Goal: Transaction & Acquisition: Purchase product/service

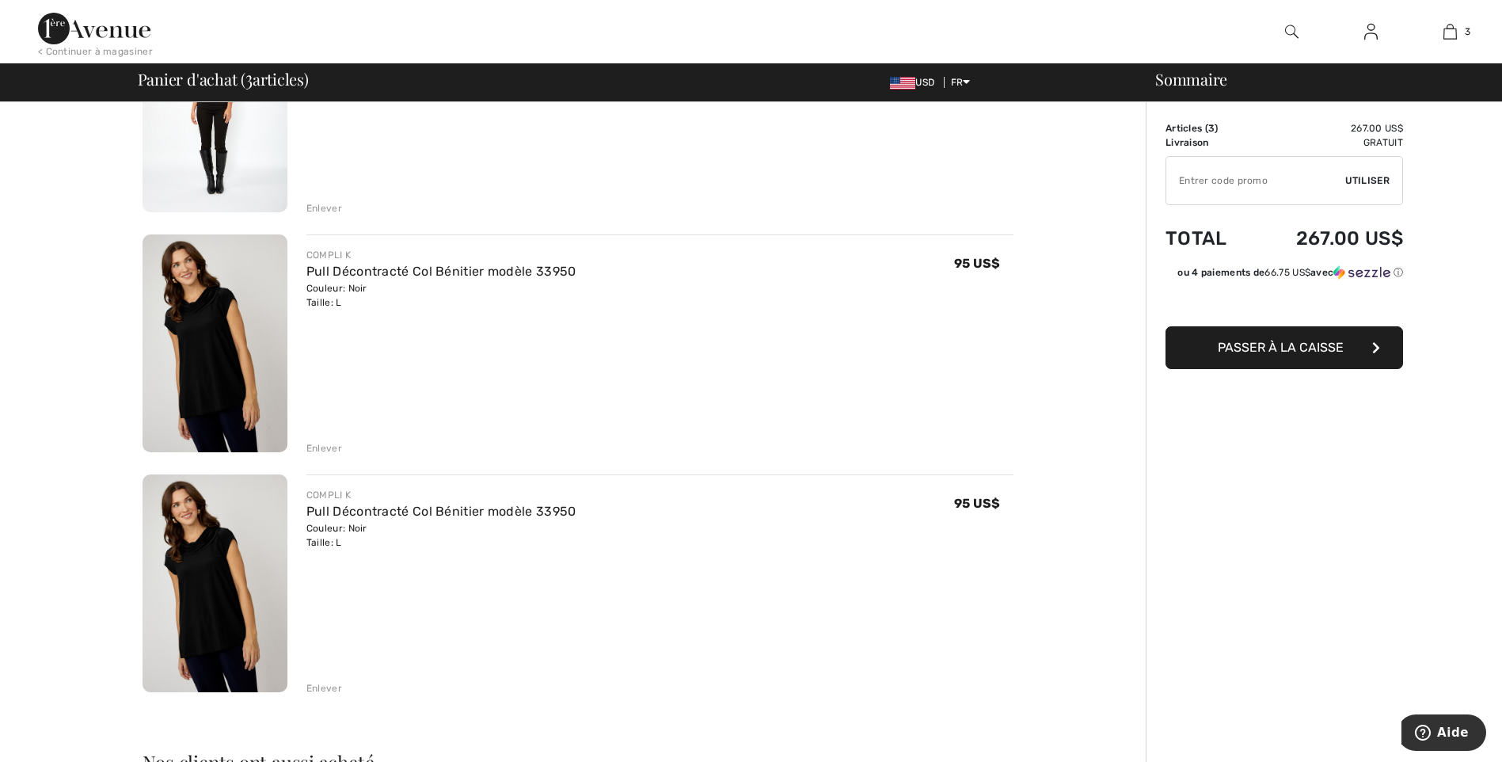
click at [325, 687] on div "Enlever" at bounding box center [324, 688] width 36 height 14
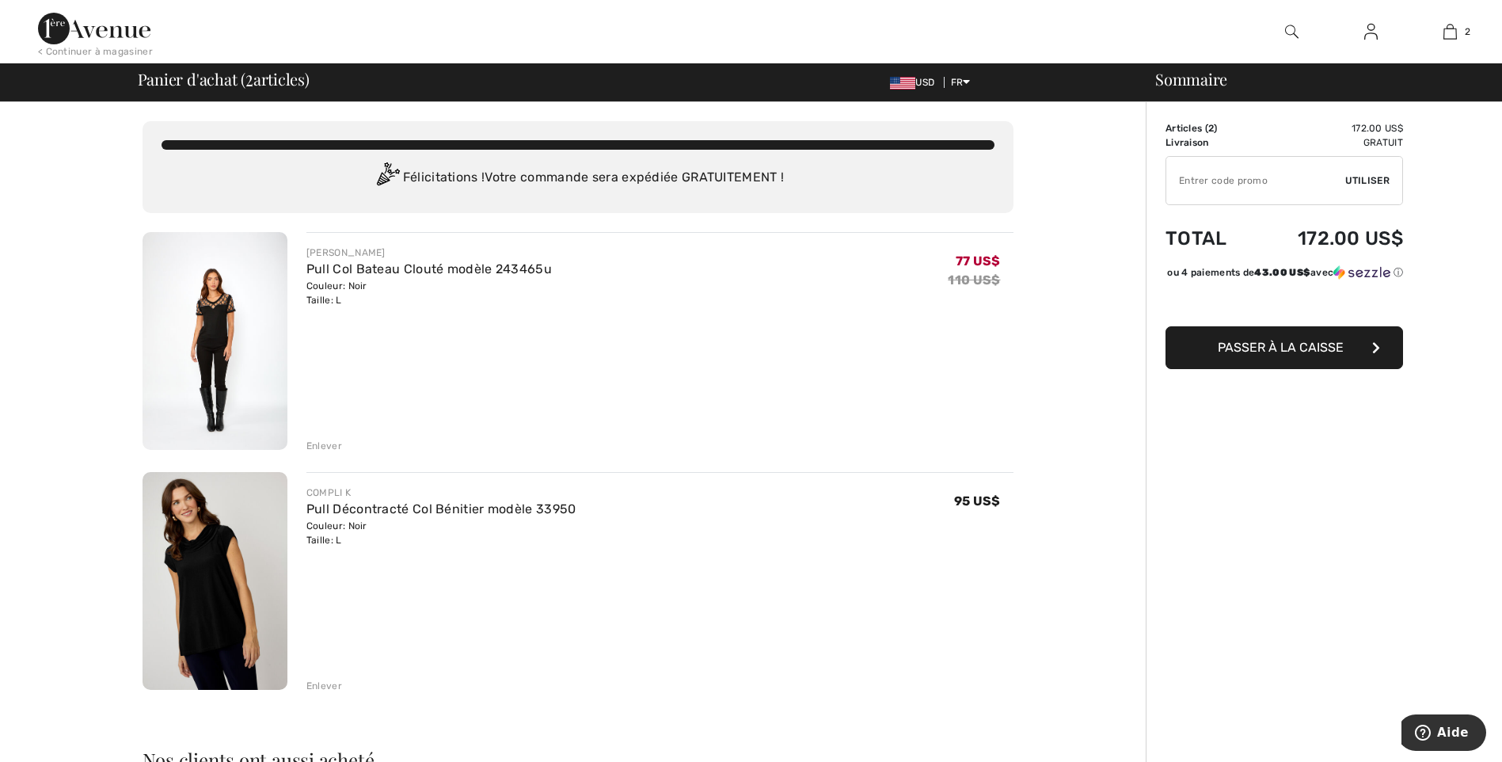
click at [226, 302] on img at bounding box center [214, 341] width 145 height 218
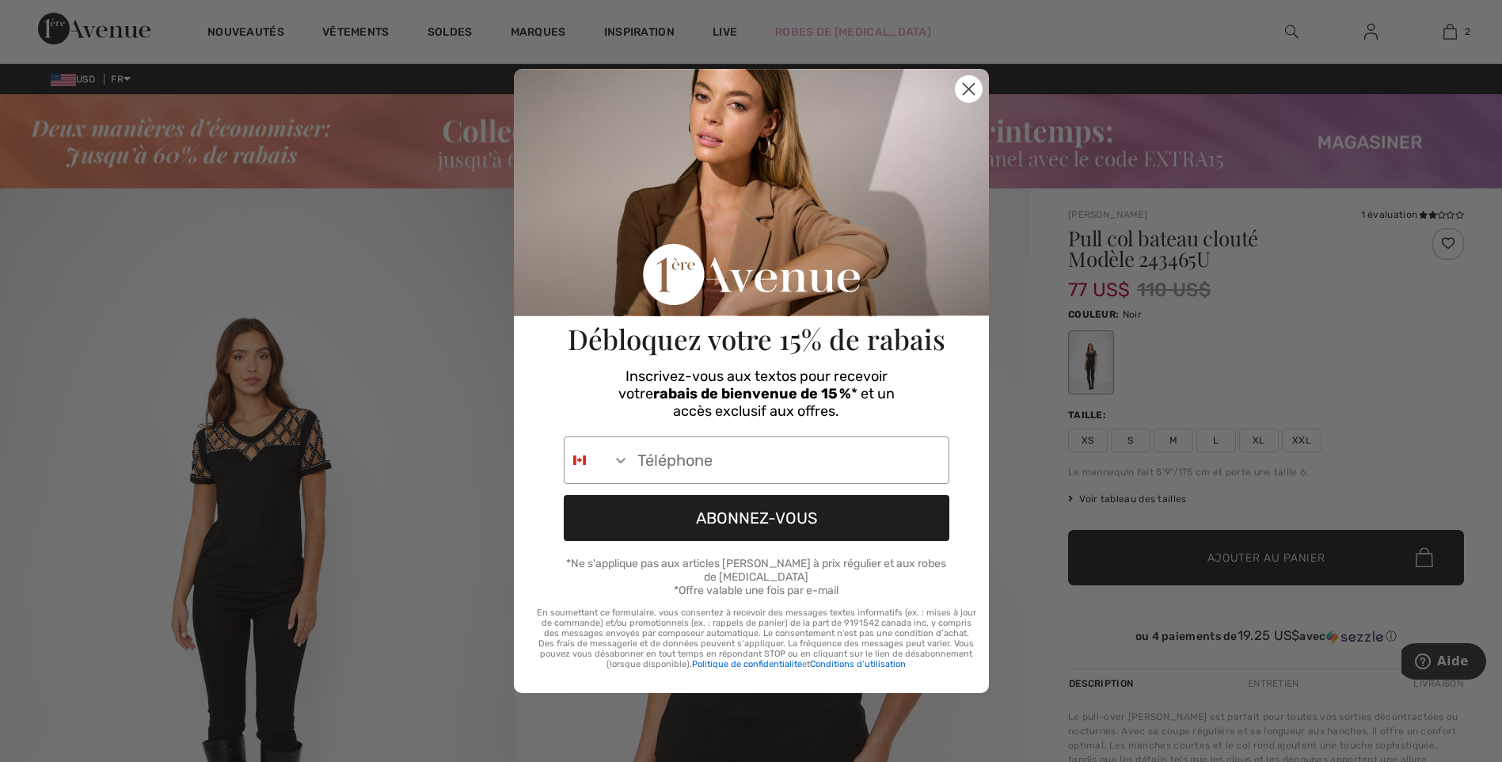
click at [959, 90] on circle "Close dialog" at bounding box center [968, 89] width 26 height 26
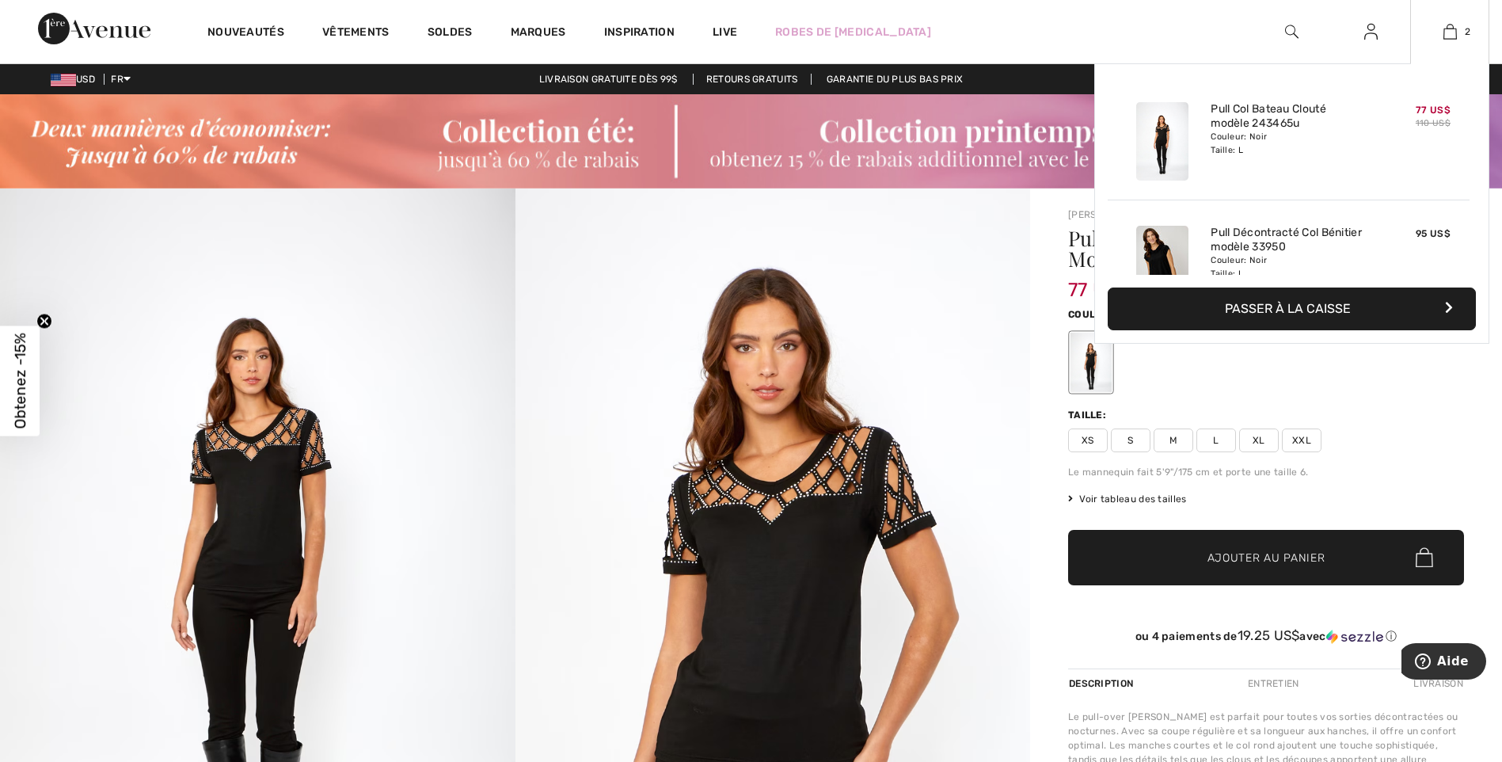
click at [1160, 150] on img at bounding box center [1162, 141] width 52 height 78
click at [1356, 179] on div "Pull Col Bateau Clouté modèle 243465u Couleur: Noir Taille: L" at bounding box center [1288, 141] width 169 height 91
drag, startPoint x: 1402, startPoint y: 130, endPoint x: 1389, endPoint y: 131, distance: 12.8
click at [1389, 131] on div "77 US$ 110 US$" at bounding box center [1415, 141] width 84 height 91
click at [1187, 150] on img at bounding box center [1162, 141] width 52 height 78
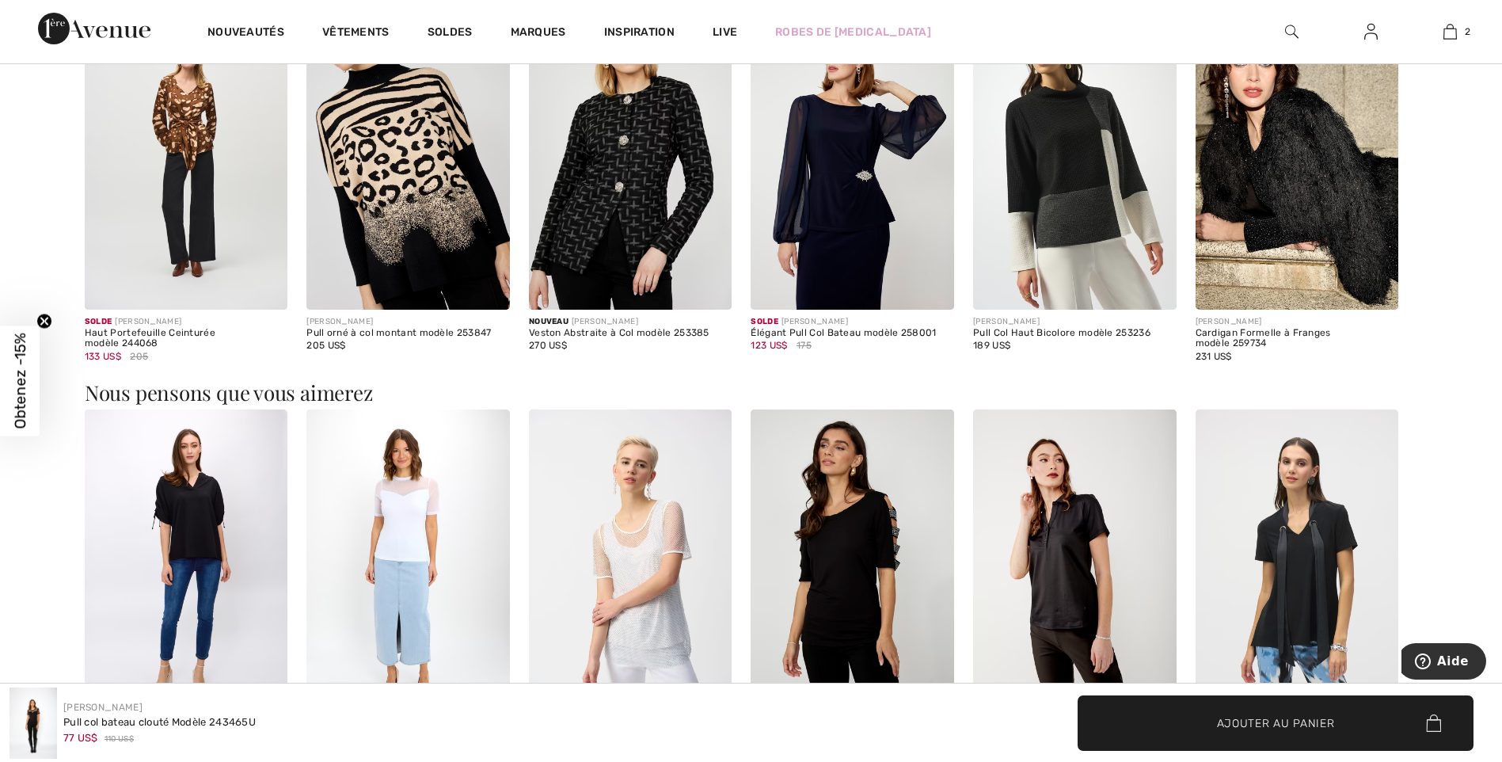
scroll to position [1346, 0]
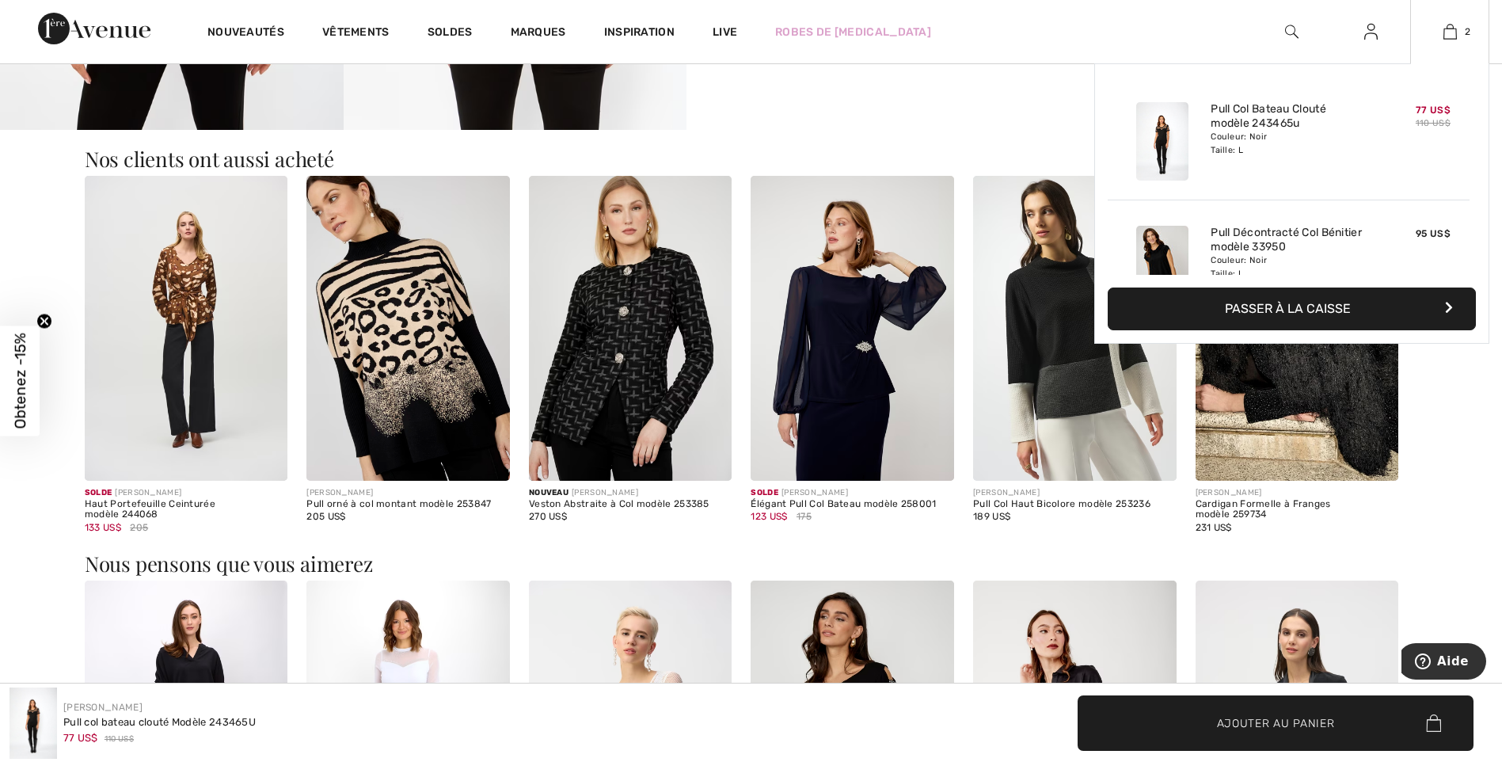
click at [1407, 170] on div "77 US$ 110 US$" at bounding box center [1415, 141] width 84 height 91
click at [1443, 308] on icon "button" at bounding box center [1447, 307] width 8 height 13
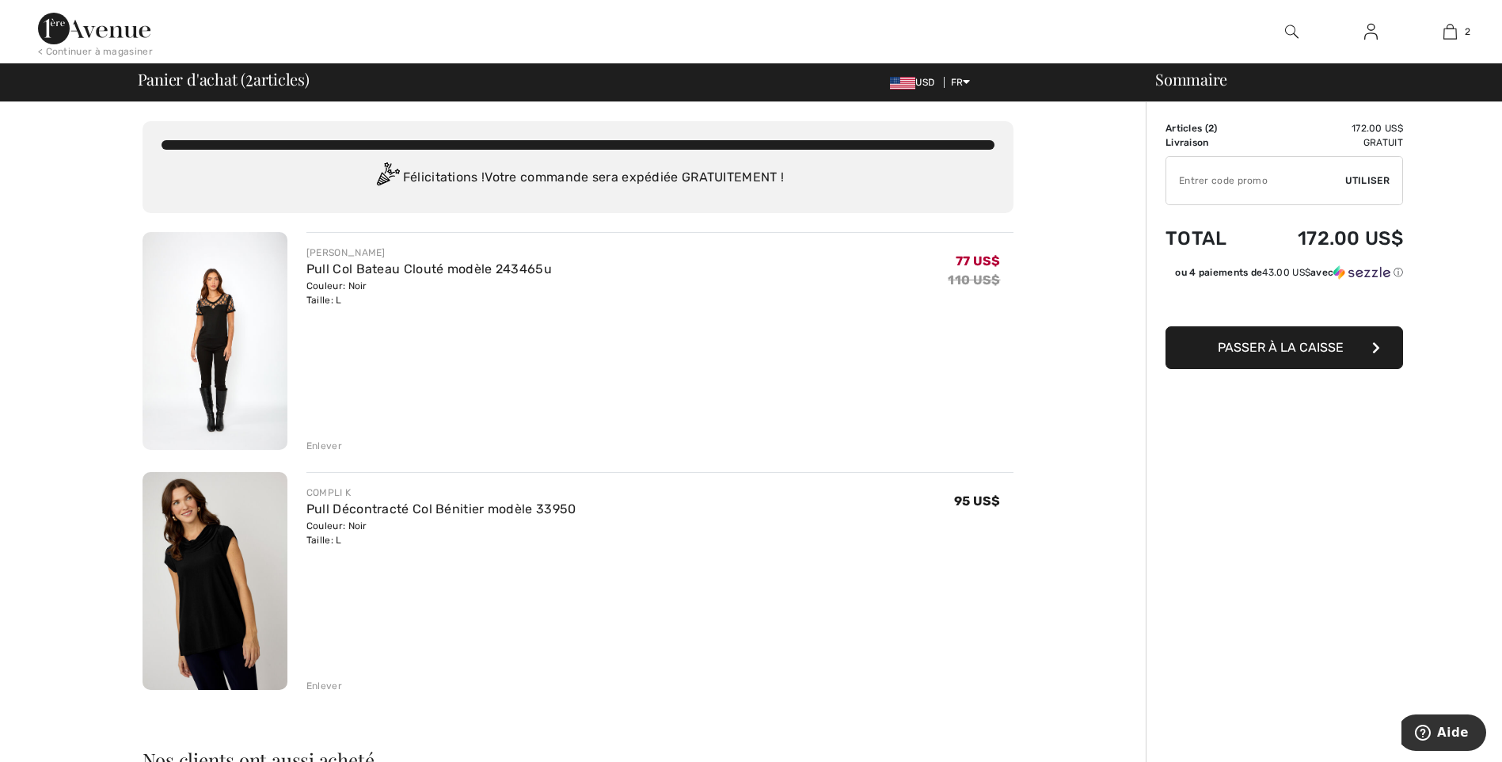
click at [322, 445] on div "Enlever" at bounding box center [324, 446] width 36 height 14
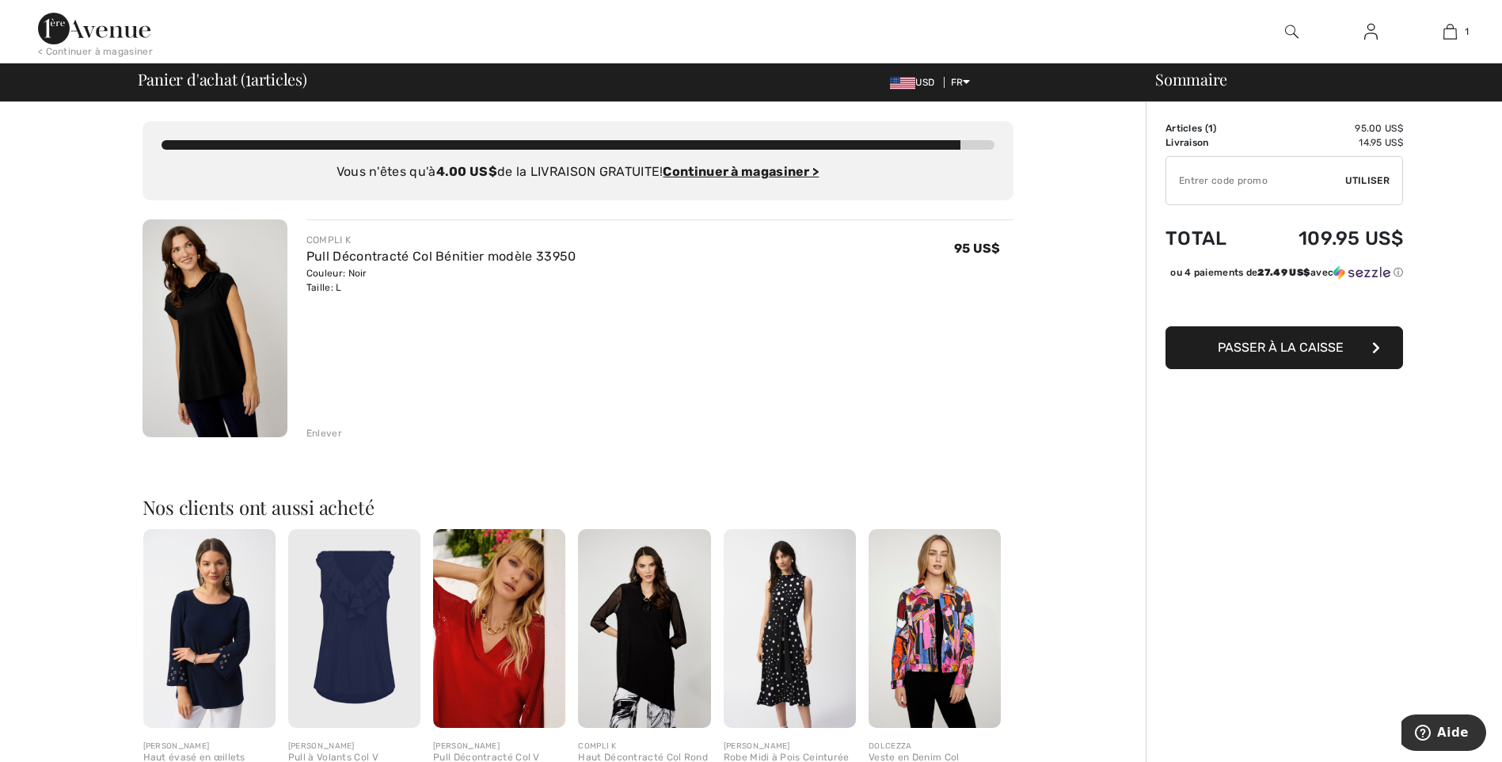
click at [512, 363] on div "COMPLI K Pull Décontracté Col Bénitier modèle 33950 Couleur: Noir Taille: L Ven…" at bounding box center [659, 329] width 707 height 221
click at [325, 432] on div "Enlever" at bounding box center [324, 433] width 36 height 14
